Goal: Task Accomplishment & Management: Use online tool/utility

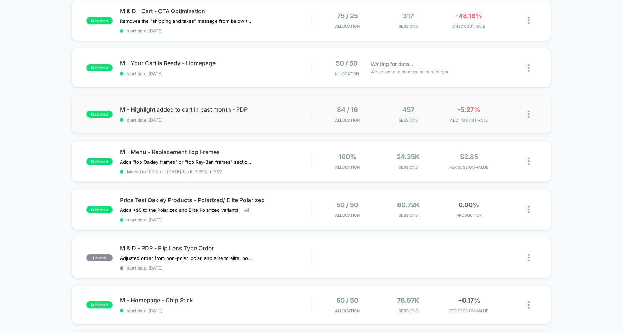
scroll to position [171, 0]
click at [294, 168] on div "M - Menu - Replacement Top Frames Adds "top Oakley frames" or "top Ray-Ban fram…" at bounding box center [215, 161] width 191 height 26
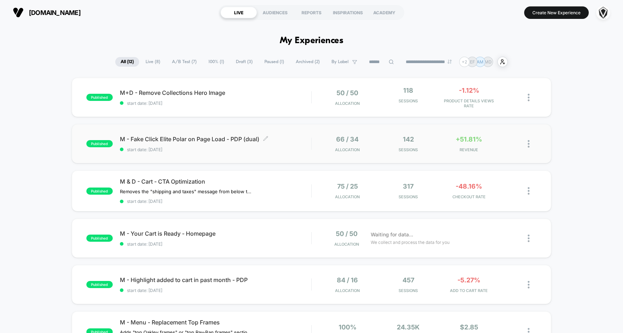
click at [293, 149] on span "start date: [DATE]" at bounding box center [215, 149] width 191 height 5
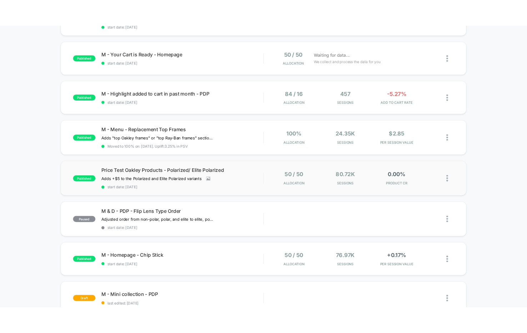
scroll to position [203, 0]
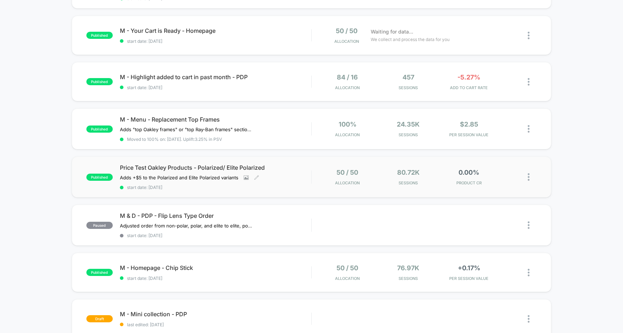
click at [291, 177] on div "Price Test Oakley Products - Polarized/ Elite Polarized Adds +$5 to the Polariz…" at bounding box center [215, 177] width 191 height 26
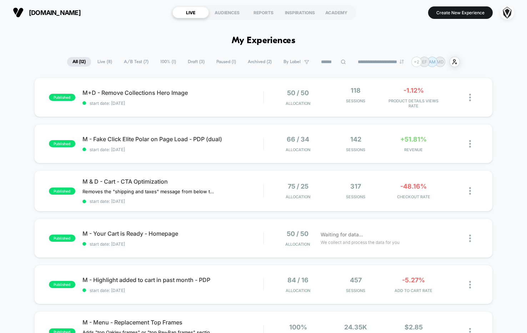
scroll to position [35, 0]
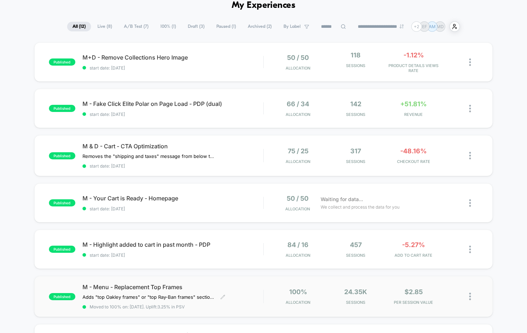
click at [225, 291] on span "M - Menu - Replacement Top Frames" at bounding box center [172, 287] width 181 height 7
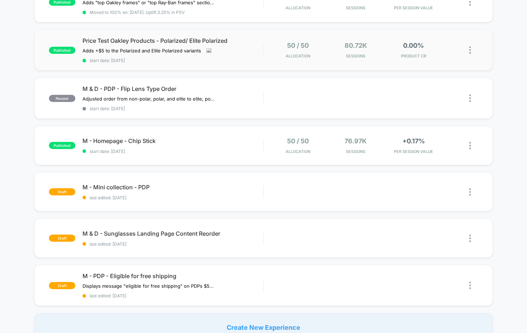
scroll to position [334, 0]
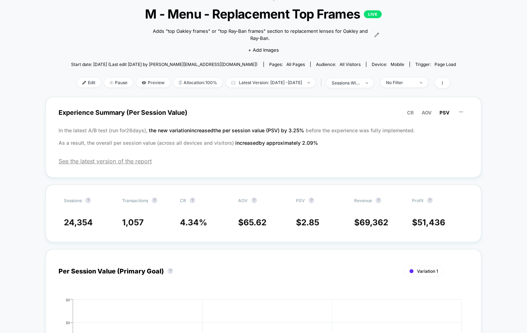
scroll to position [40, 0]
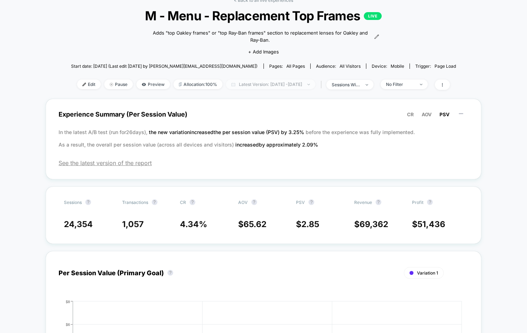
click at [238, 85] on span "Latest Version: [DATE] - [DATE]" at bounding box center [270, 85] width 89 height 10
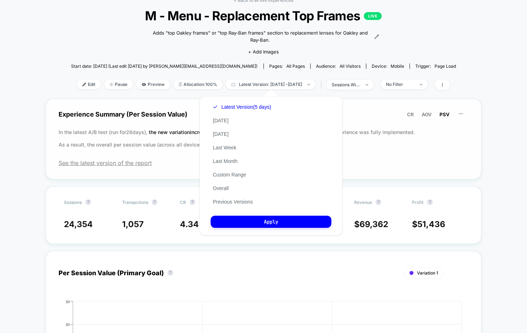
click at [151, 138] on p "In the latest A/B test (run for 26 days), the new variation increased the per s…" at bounding box center [264, 138] width 410 height 25
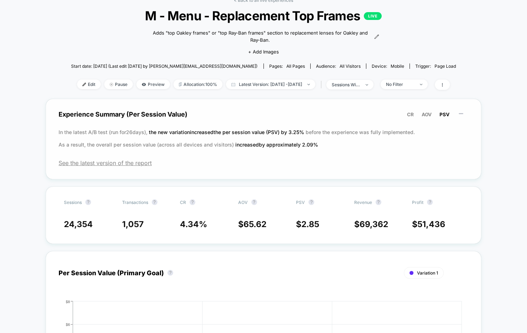
click at [177, 133] on span "the new variation increased the per session value (PSV) by 3.25 %" at bounding box center [227, 132] width 157 height 6
click at [170, 133] on span "the new variation increased the per session value (PSV) by 3.25 %" at bounding box center [227, 132] width 157 height 6
drag, startPoint x: 170, startPoint y: 133, endPoint x: 183, endPoint y: 138, distance: 14.0
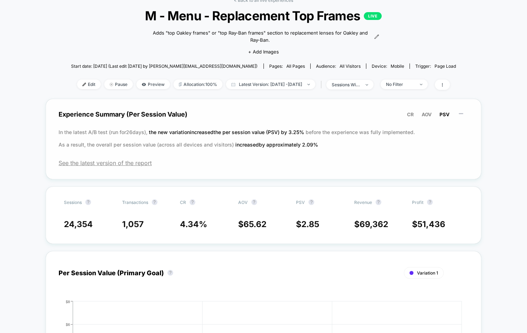
click at [183, 138] on p "In the latest A/B test (run for 26 days), the new variation increased the per s…" at bounding box center [264, 138] width 410 height 25
click at [183, 144] on p "In the latest A/B test (run for 26 days), the new variation increased the per s…" at bounding box center [264, 138] width 410 height 25
drag, startPoint x: 183, startPoint y: 144, endPoint x: 183, endPoint y: 133, distance: 11.1
click at [183, 133] on p "In the latest A/B test (run for 26 days), the new variation increased the per s…" at bounding box center [264, 138] width 410 height 25
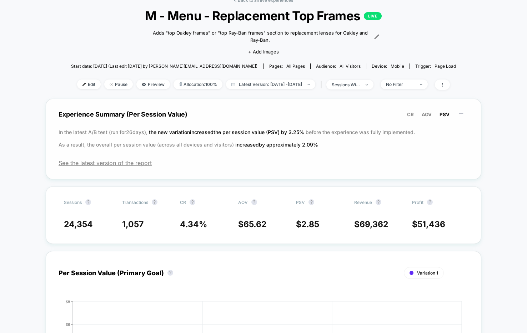
click at [183, 133] on span "the new variation increased the per session value (PSV) by 3.25 %" at bounding box center [227, 132] width 157 height 6
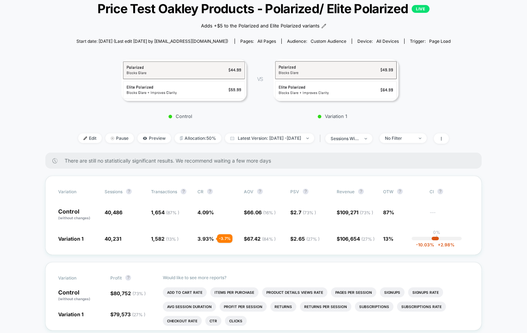
scroll to position [49, 0]
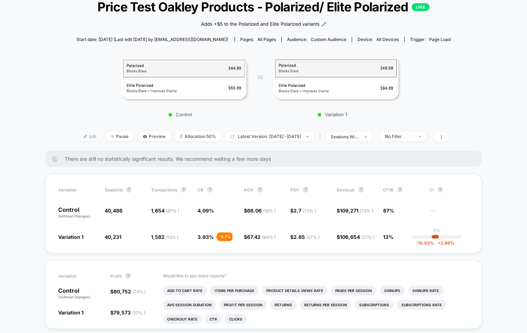
click at [78, 139] on span "Edit" at bounding box center [90, 137] width 24 height 10
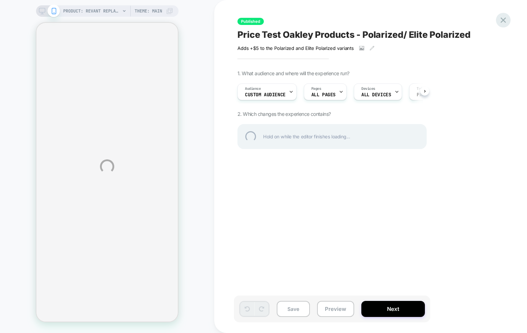
click at [505, 20] on div at bounding box center [503, 20] width 15 height 15
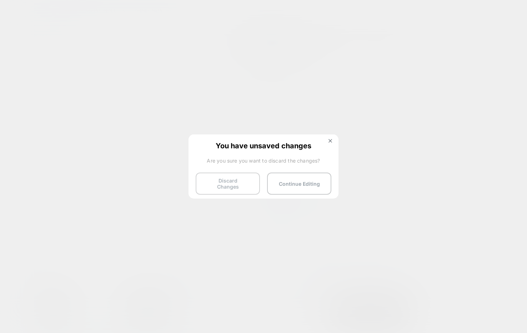
click at [241, 181] on button "Discard Changes" at bounding box center [228, 184] width 64 height 22
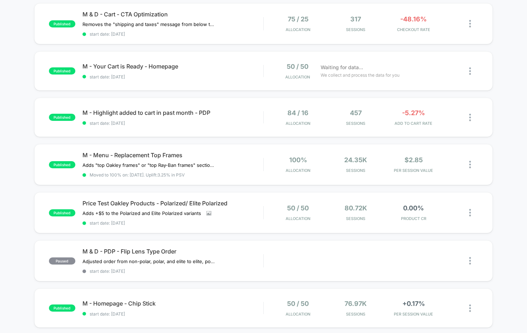
scroll to position [292, 0]
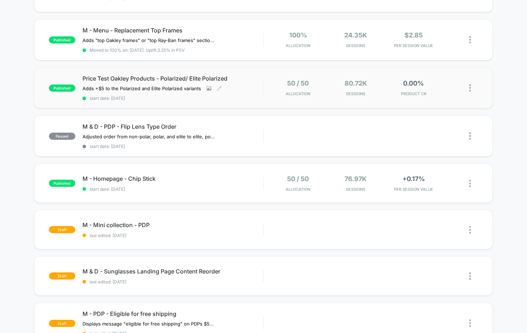
click at [252, 90] on div "Price Test Oakley Products - Polarized/ Elite Polarized Adds +$5 to the Polariz…" at bounding box center [172, 88] width 181 height 26
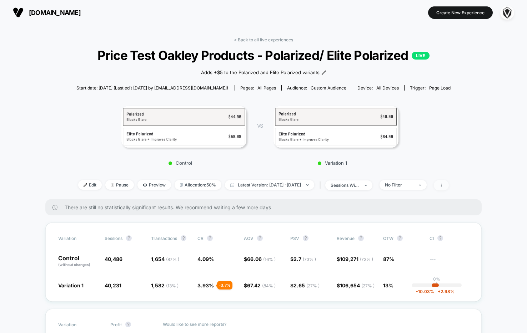
click at [449, 185] on span at bounding box center [441, 185] width 15 height 10
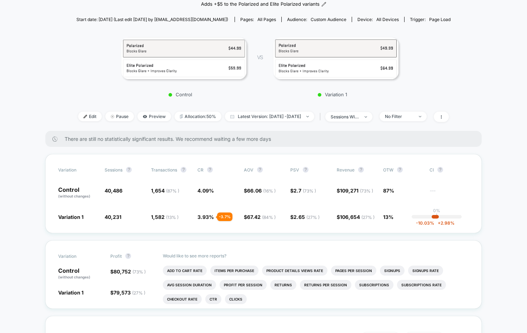
scroll to position [64, 0]
